Goal: Transaction & Acquisition: Obtain resource

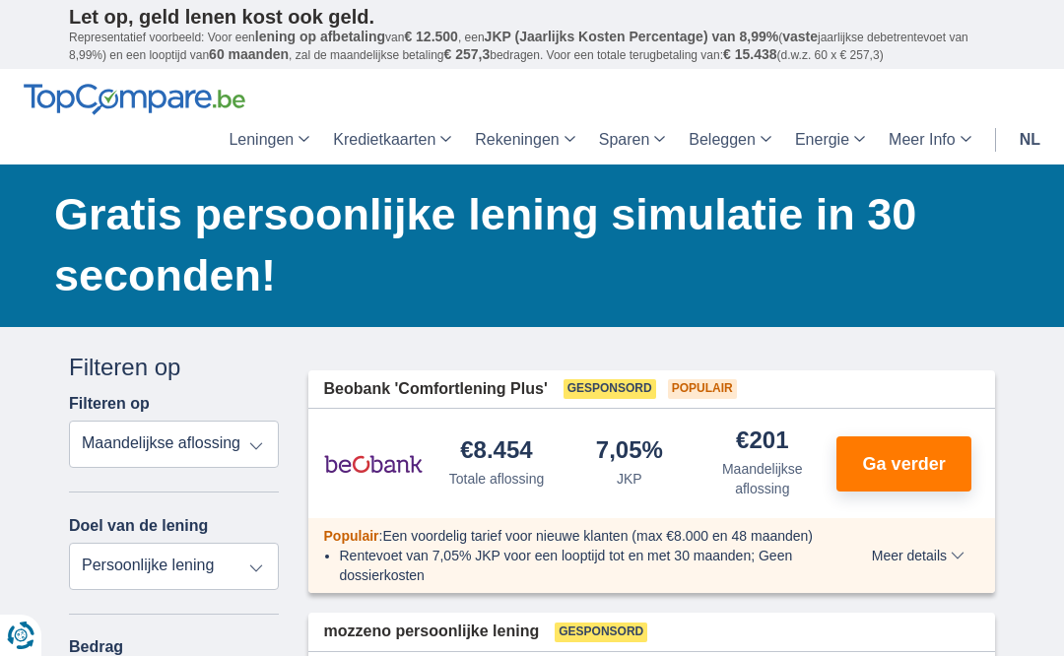
click at [900, 448] on button "Ga verder" at bounding box center [903, 463] width 135 height 55
click at [912, 455] on span "Ga verder" at bounding box center [904, 464] width 83 height 18
click at [254, 441] on select "Totale aflossing JKP Maandelijkse aflossing" at bounding box center [174, 444] width 210 height 47
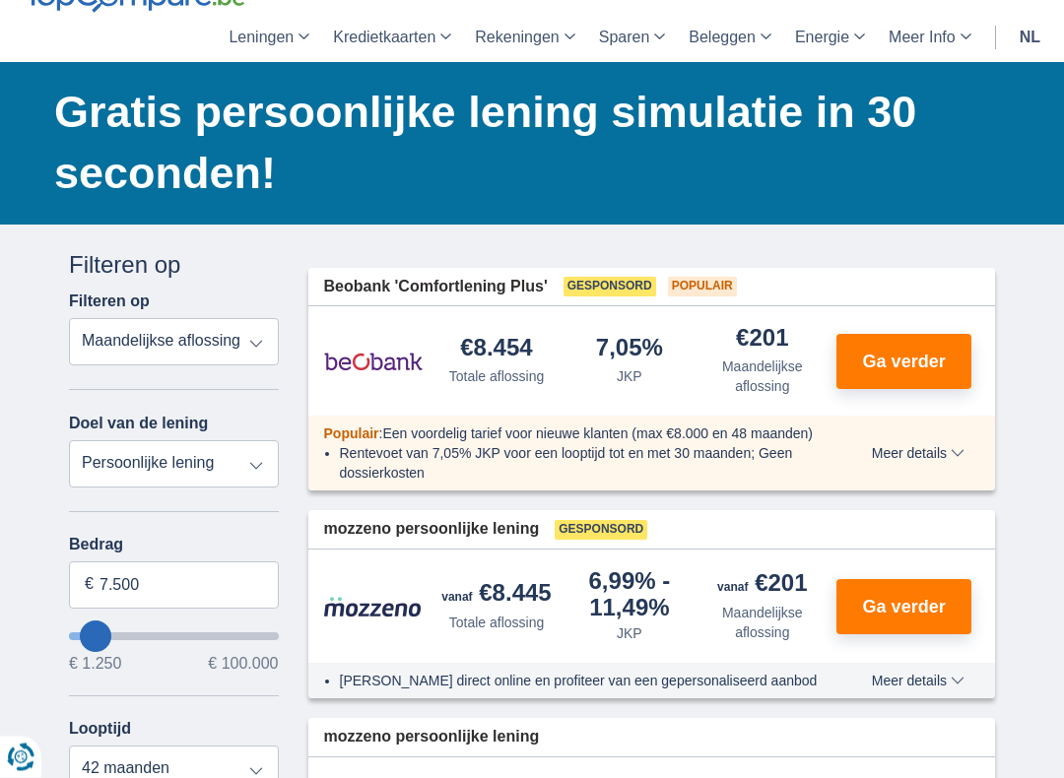
scroll to position [100, 0]
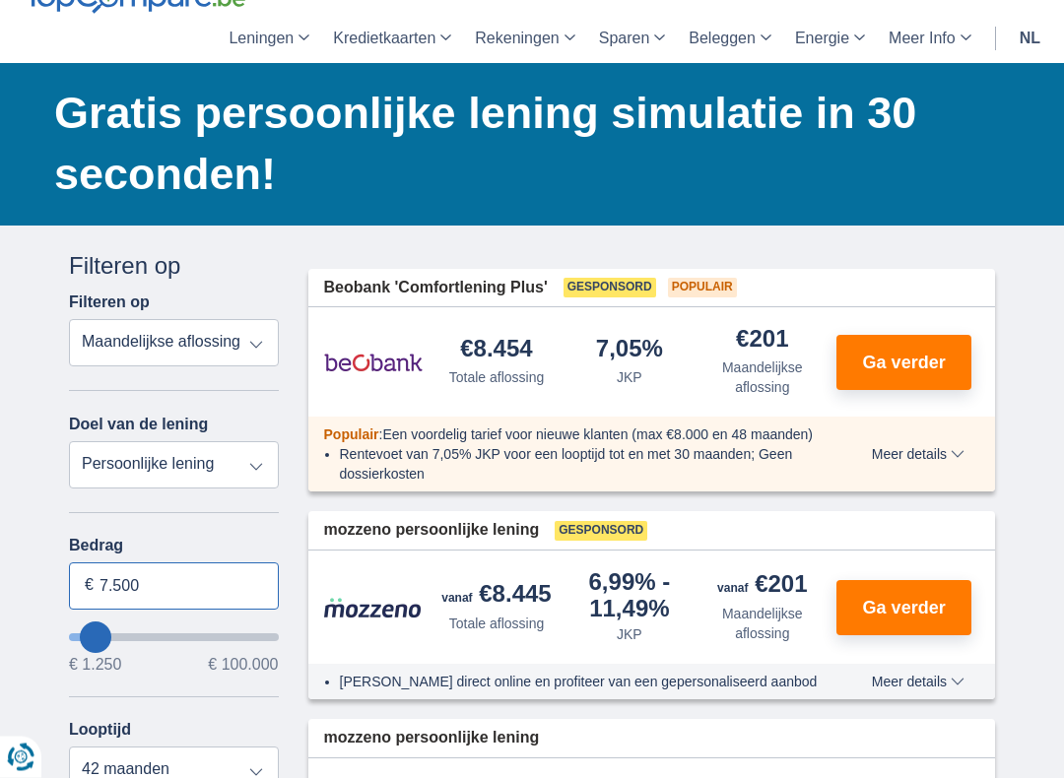
click at [158, 590] on input "7.500" at bounding box center [174, 586] width 210 height 47
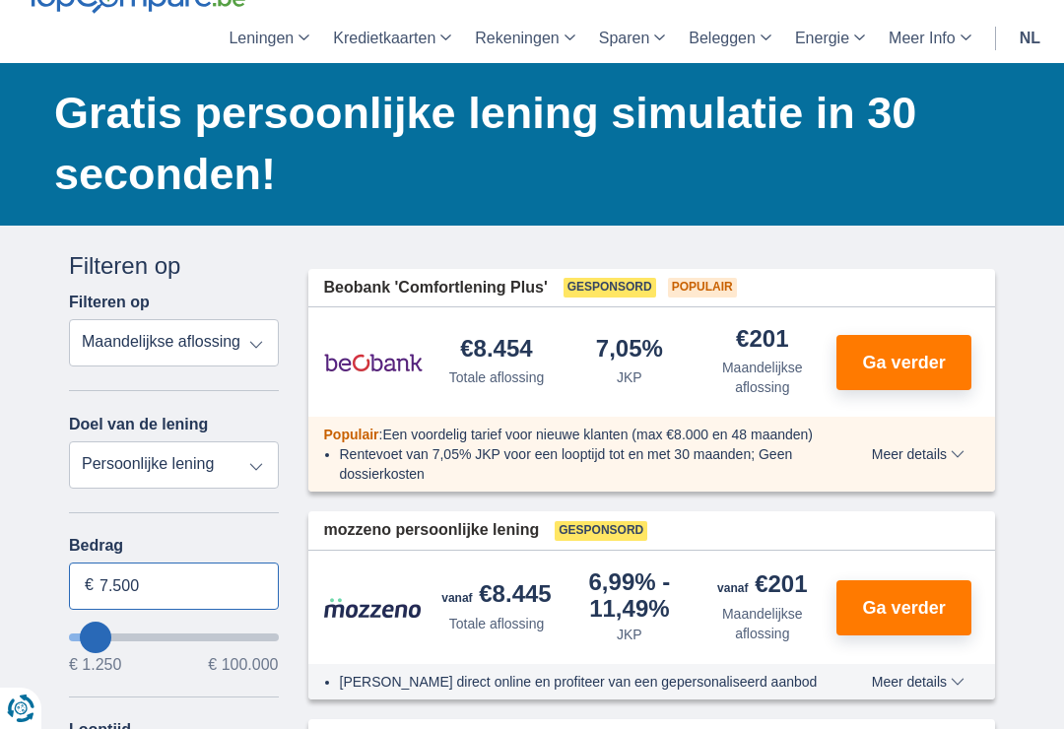
scroll to position [152, 0]
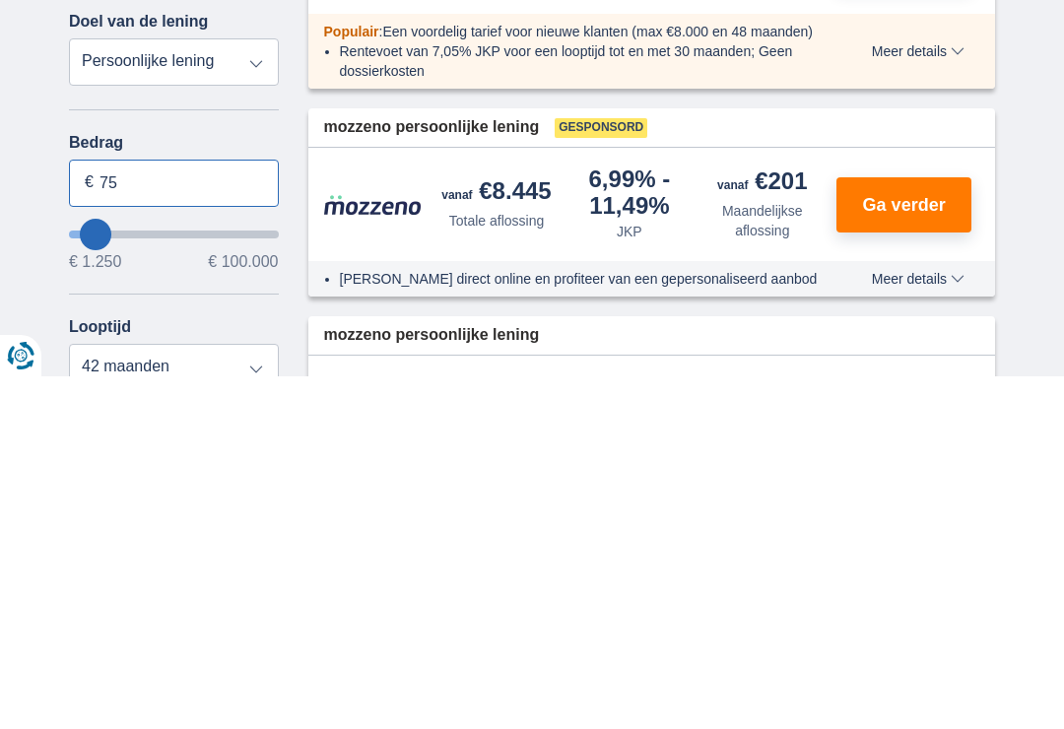
type input "7"
type input "4.000"
click at [891, 549] on span "Ga verder" at bounding box center [904, 558] width 83 height 18
type input "4250"
select select "36"
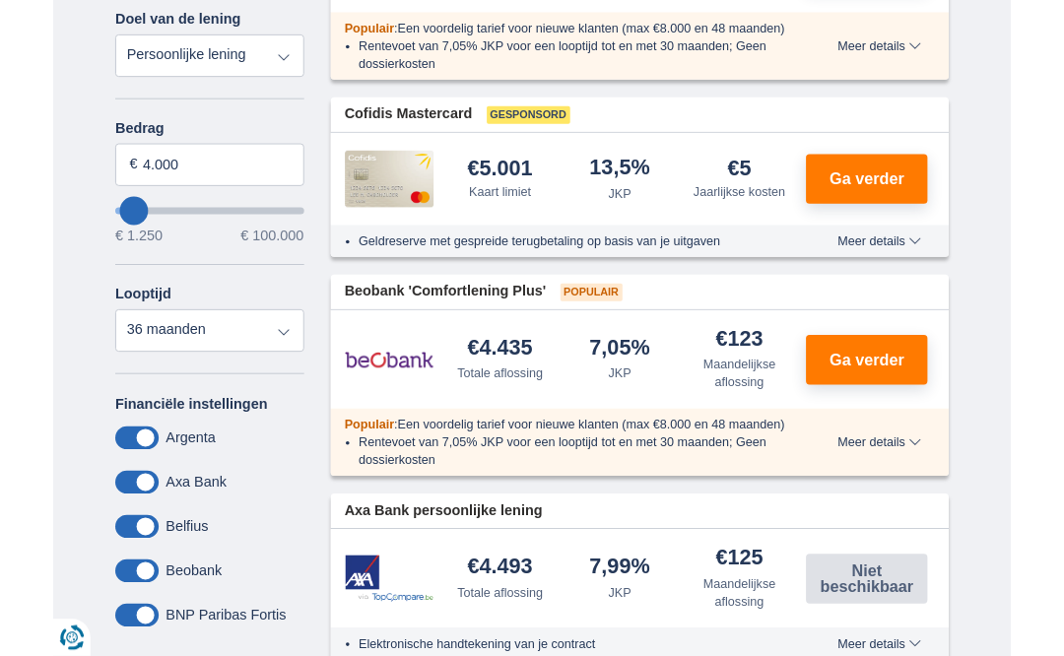
scroll to position [571, 0]
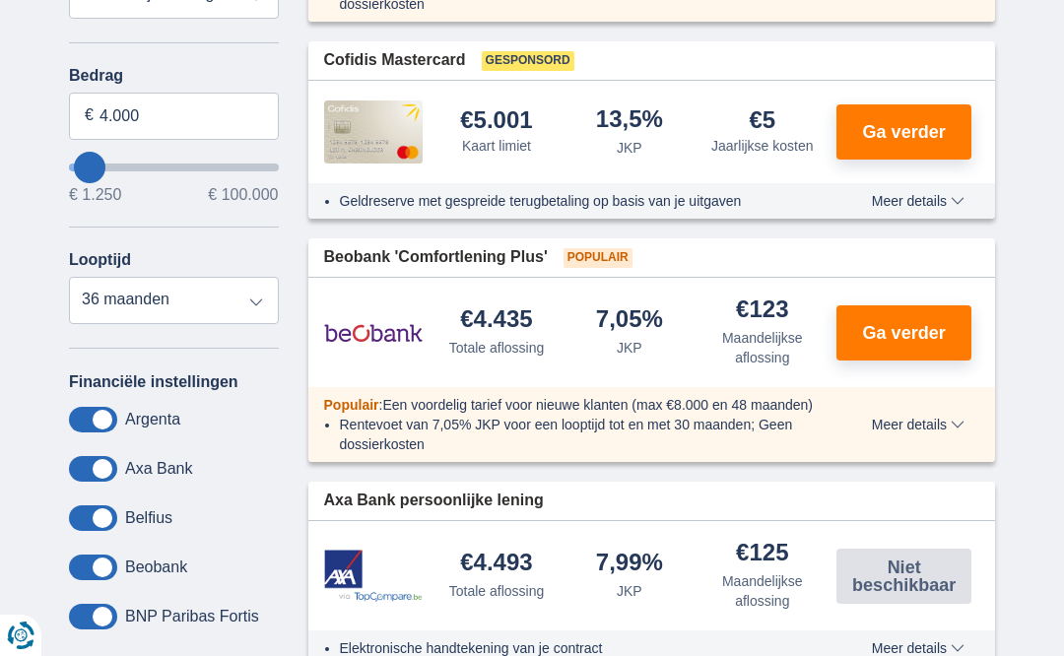
click at [904, 123] on span "Ga verder" at bounding box center [904, 132] width 83 height 18
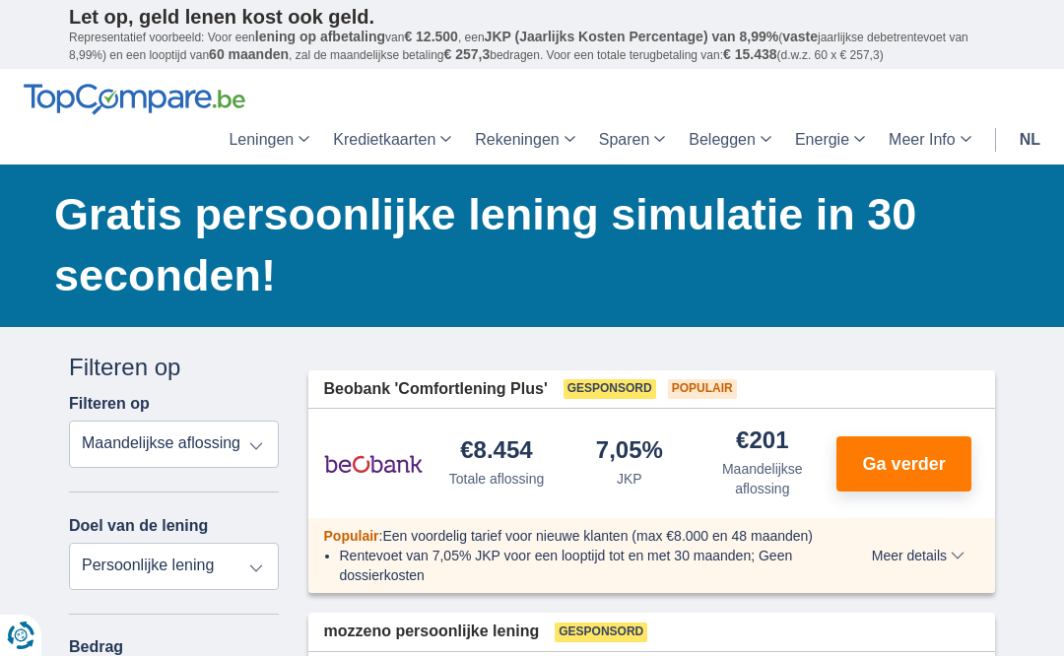
click at [906, 455] on span "Ga verder" at bounding box center [904, 464] width 83 height 18
